Goal: Task Accomplishment & Management: Manage account settings

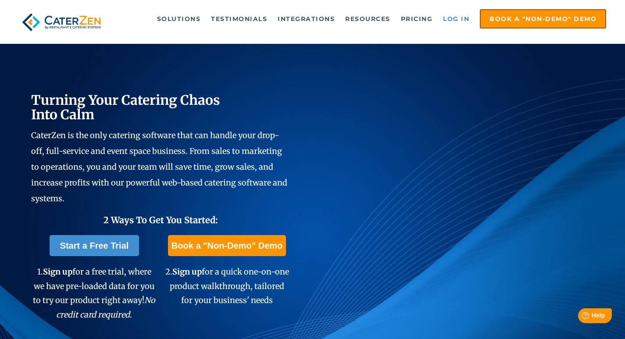
click at [458, 22] on link "Log in" at bounding box center [455, 19] width 35 height 18
click at [449, 18] on link "Log in" at bounding box center [455, 19] width 35 height 18
click at [455, 21] on link "Log in" at bounding box center [455, 19] width 35 height 18
